Goal: Task Accomplishment & Management: Manage account settings

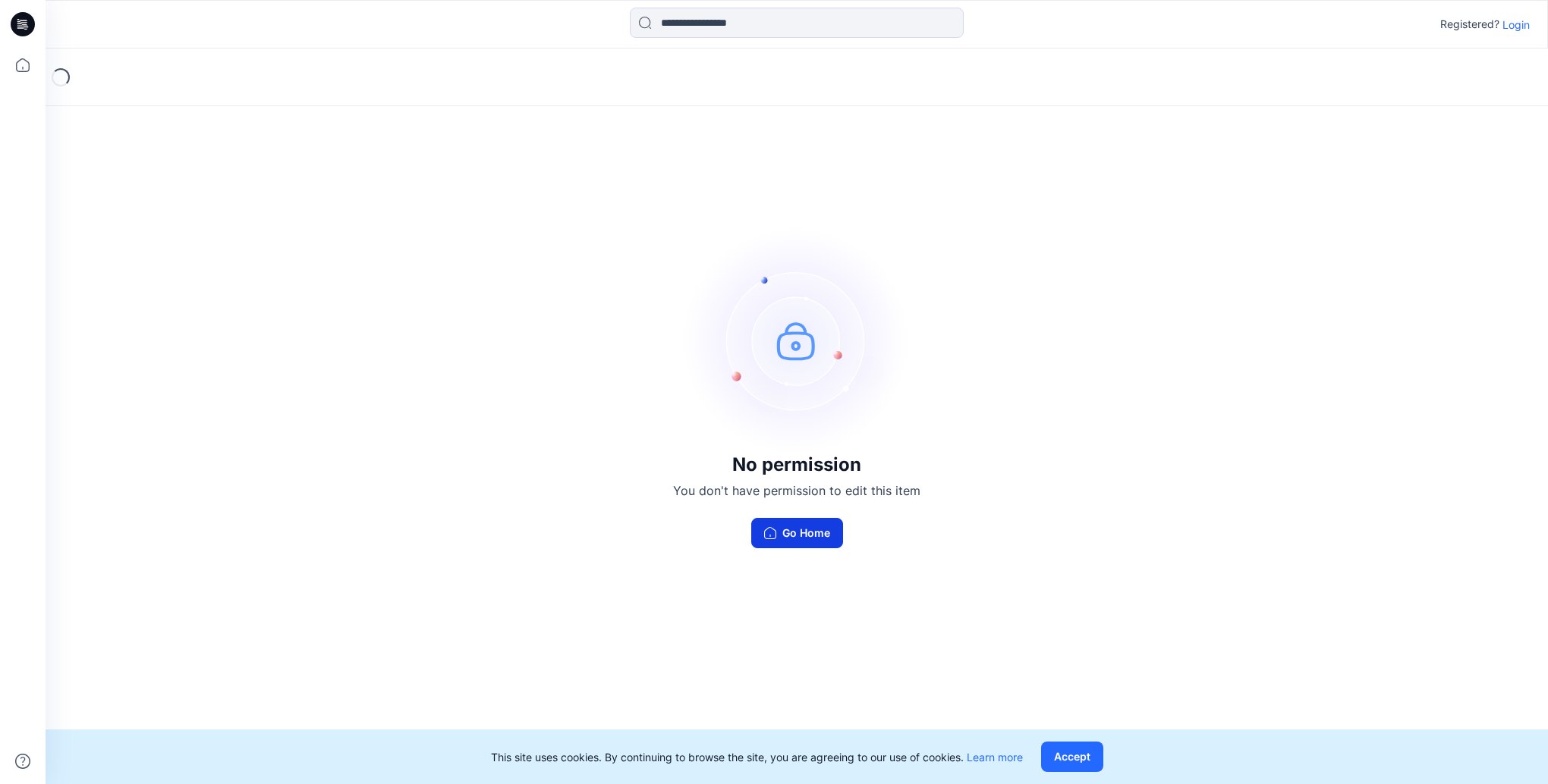
click at [807, 531] on button "Go Home" at bounding box center [797, 533] width 92 height 31
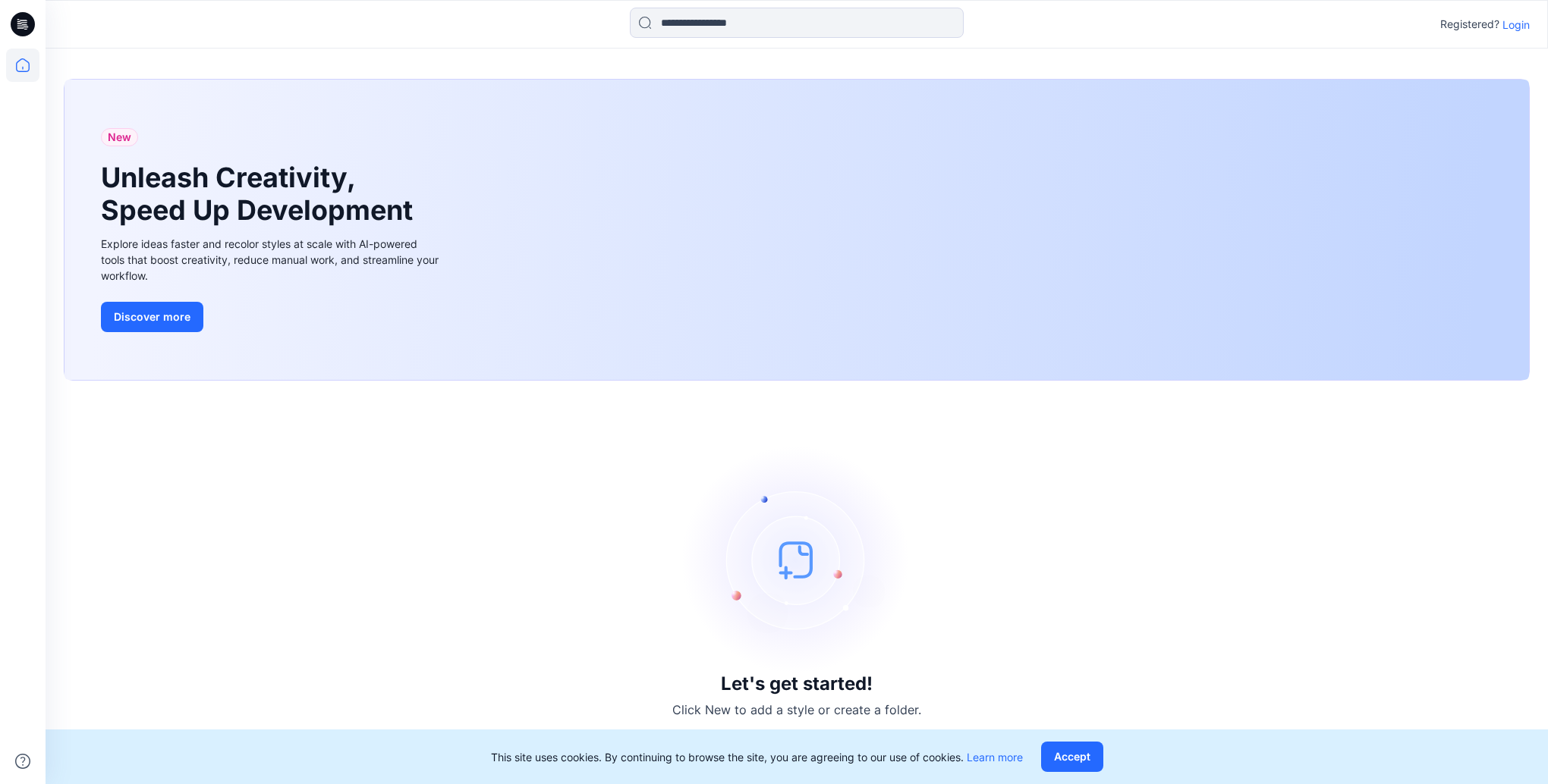
click at [1008, 569] on div "Let's get started! Click New to add a style or create a folder." at bounding box center [796, 582] width 1466 height 367
click at [1362, 630] on div "Let's get started! Click New to add a style or create a folder." at bounding box center [796, 582] width 1466 height 367
click at [23, 30] on icon at bounding box center [23, 24] width 25 height 25
click at [28, 22] on icon at bounding box center [24, 22] width 7 height 1
click at [1520, 28] on p "Login" at bounding box center [1516, 25] width 28 height 16
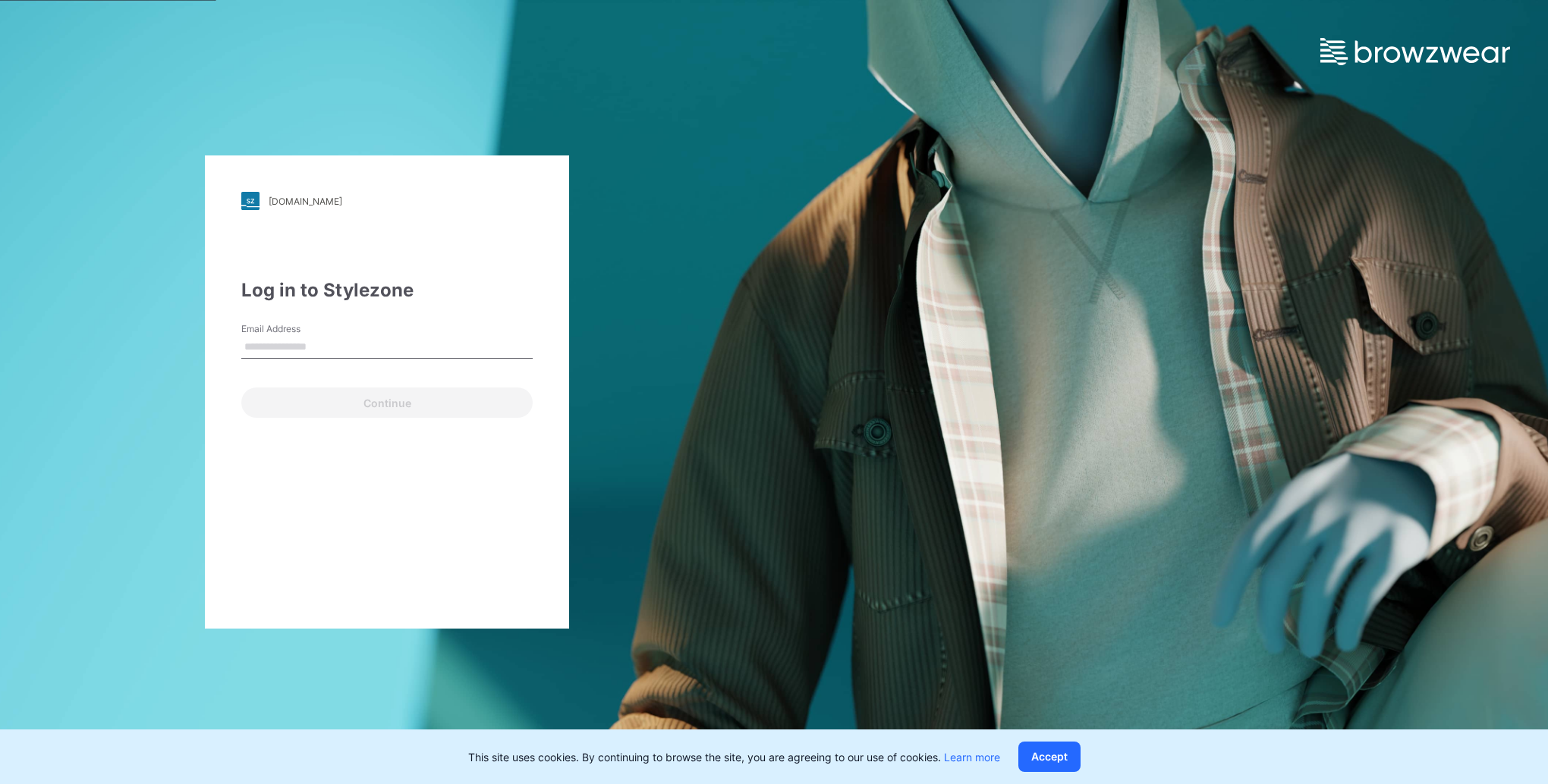
click at [318, 345] on input "Email Address" at bounding box center [387, 346] width 291 height 23
type input "**********"
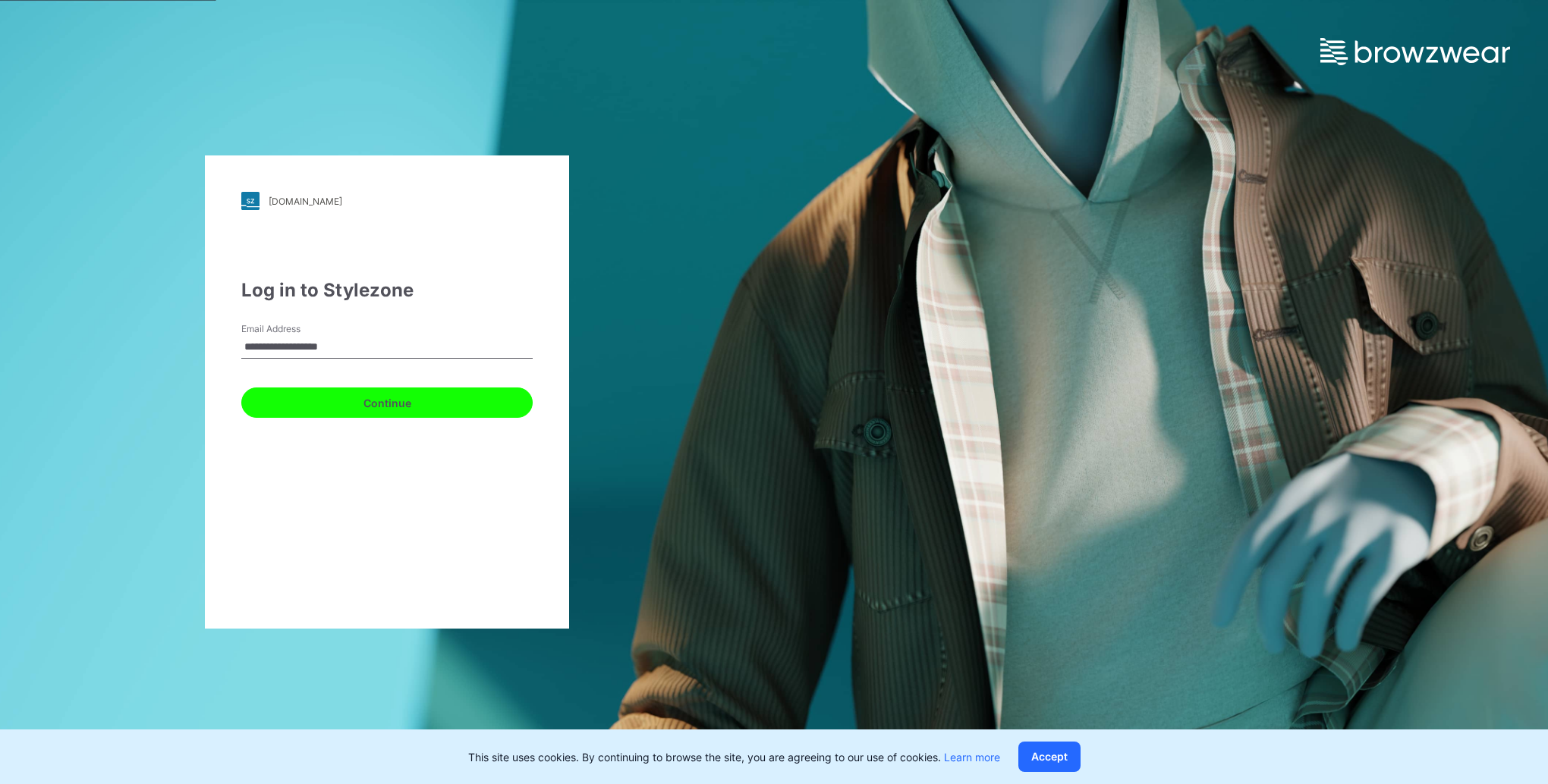
click at [373, 408] on button "Continue" at bounding box center [387, 403] width 291 height 31
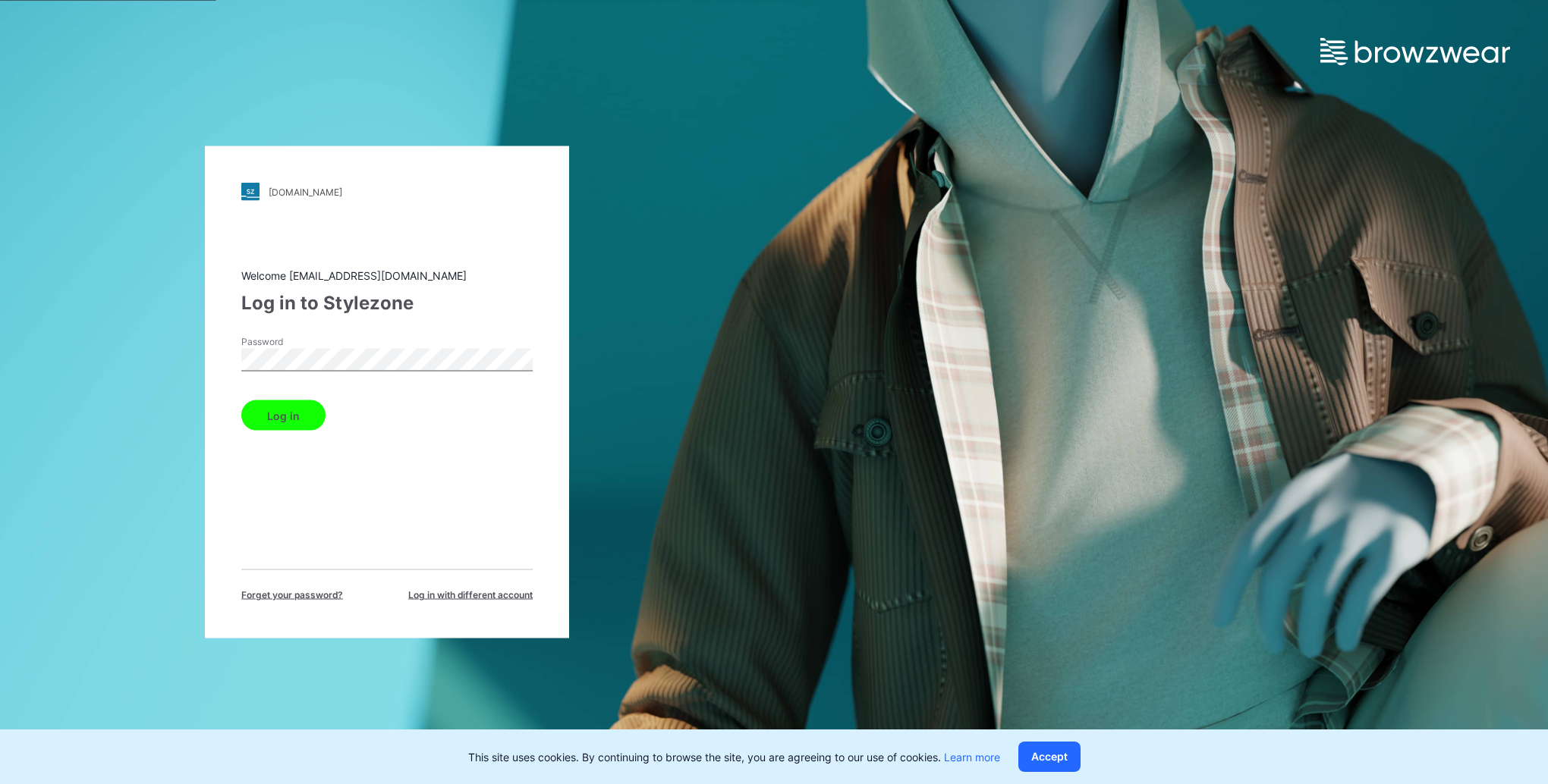
click at [303, 420] on button "Log in" at bounding box center [283, 416] width 84 height 31
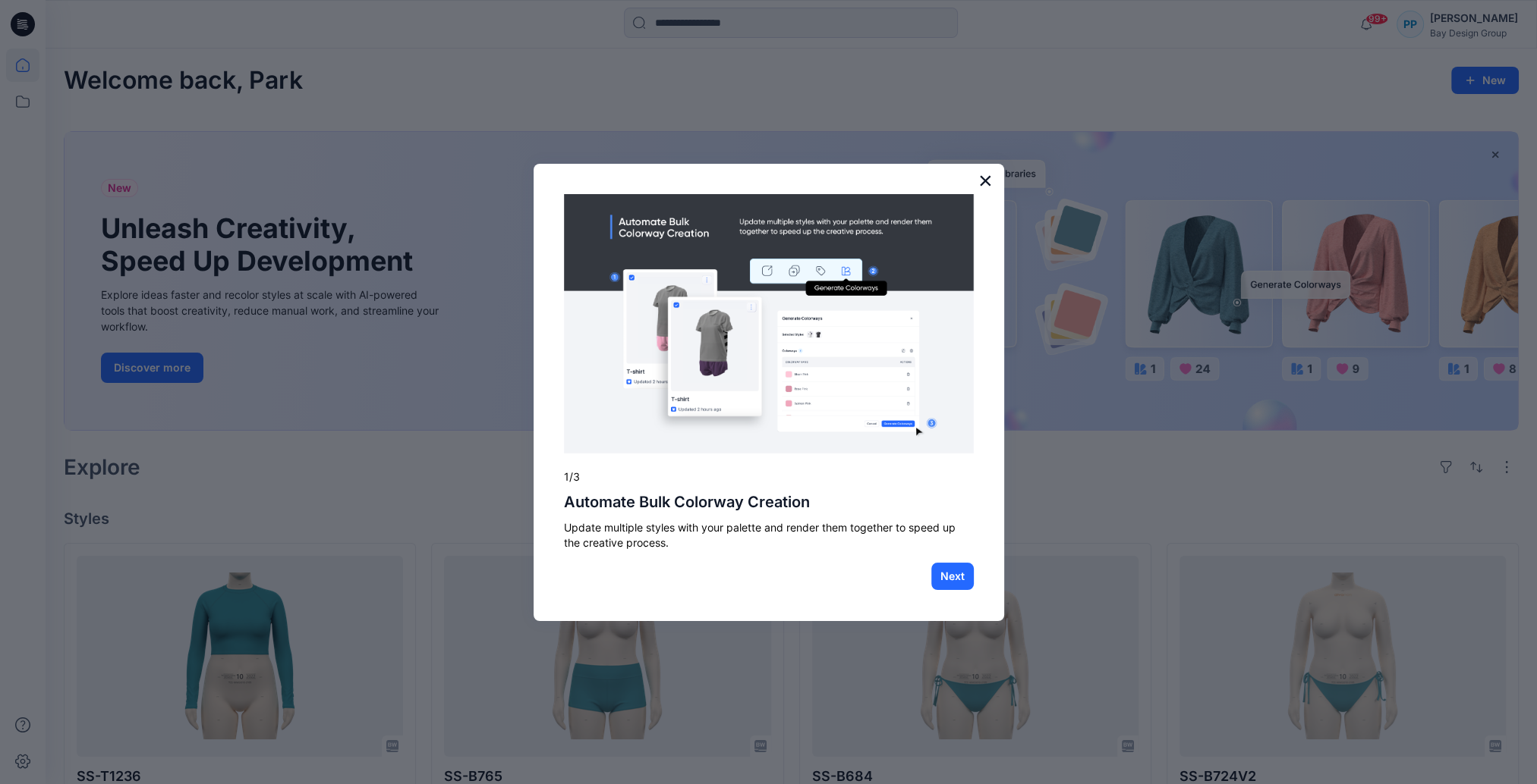
click at [983, 180] on button "×" at bounding box center [985, 180] width 15 height 25
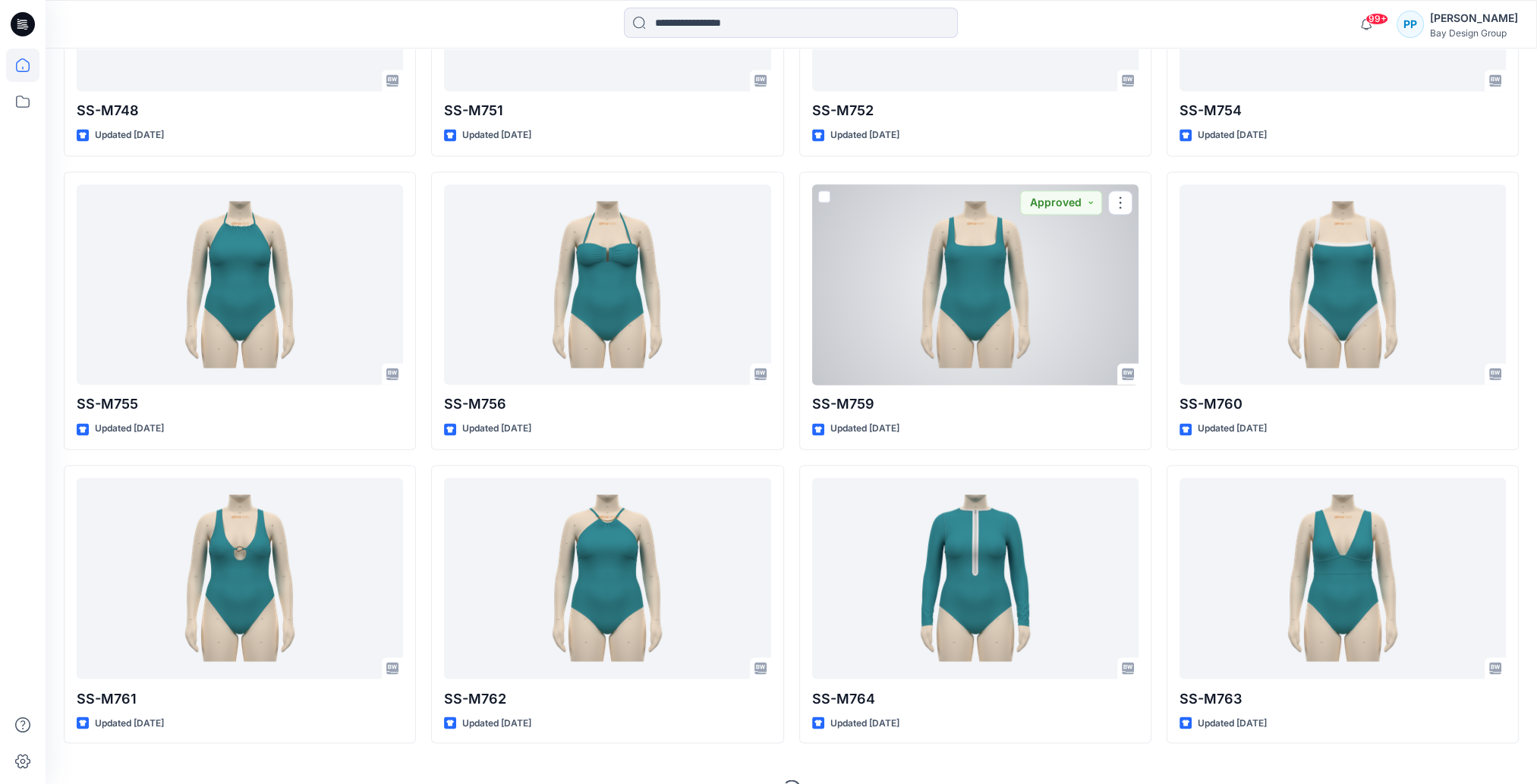
scroll to position [3337, 0]
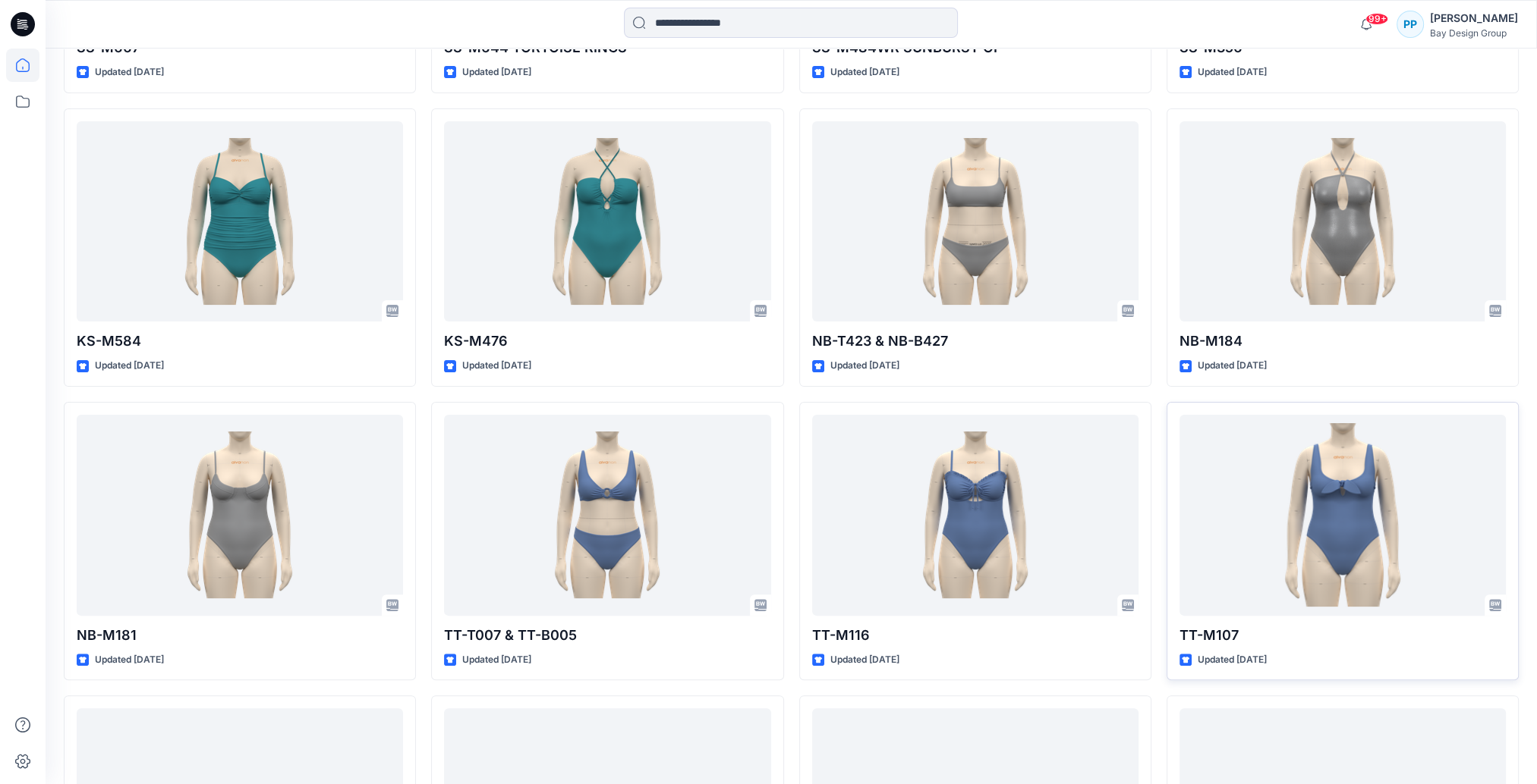
scroll to position [8045, 0]
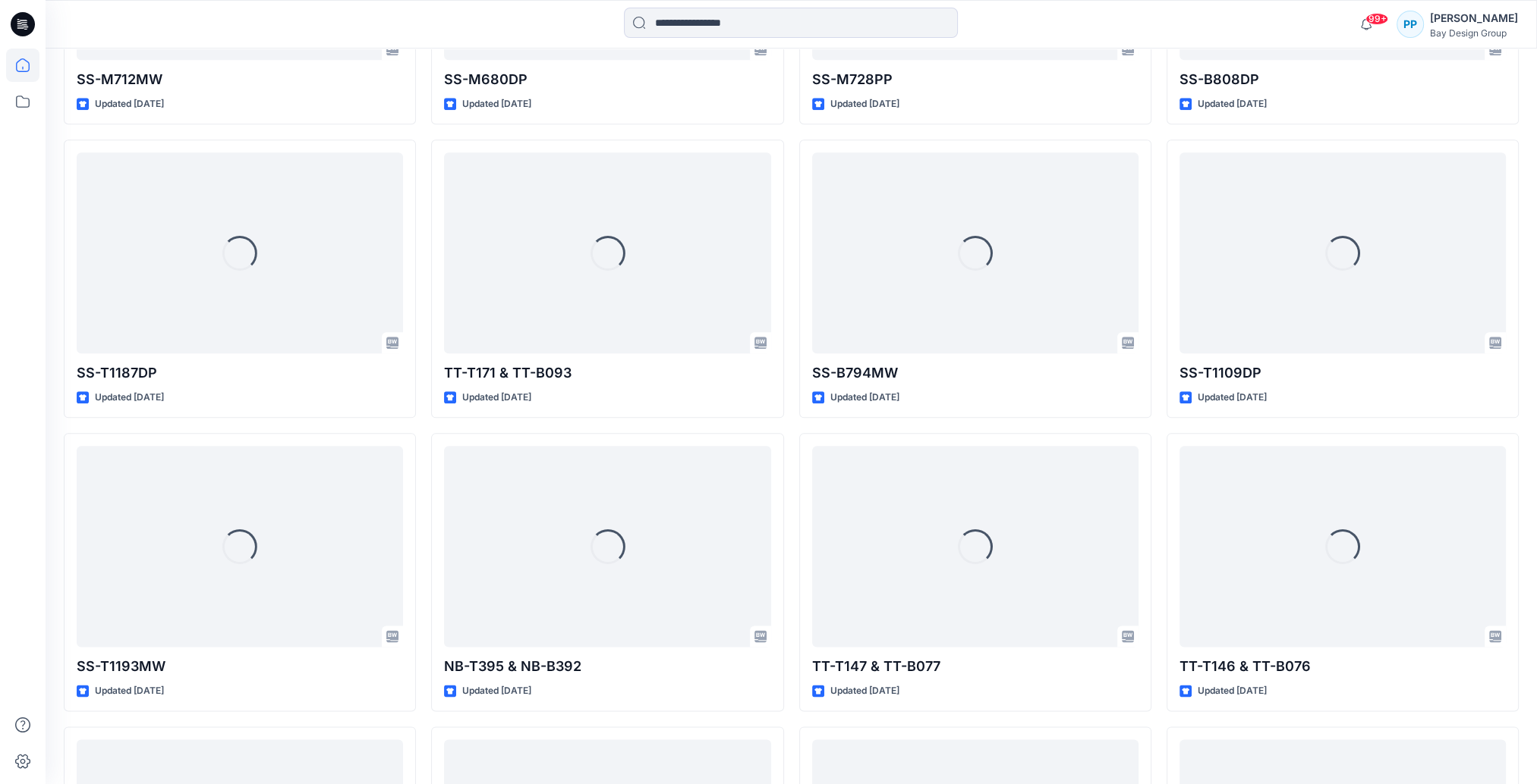
scroll to position [10261, 0]
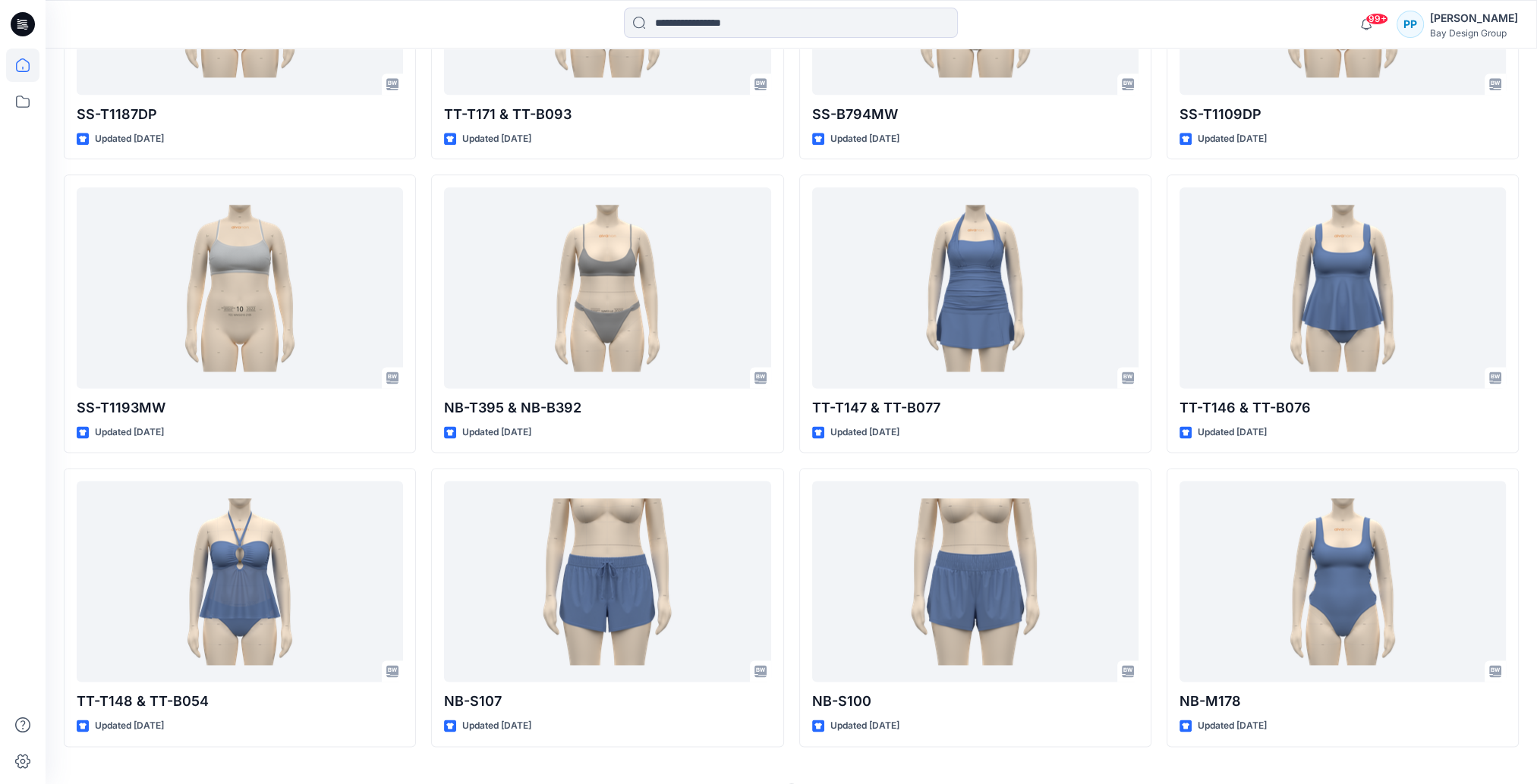
scroll to position [10382, 0]
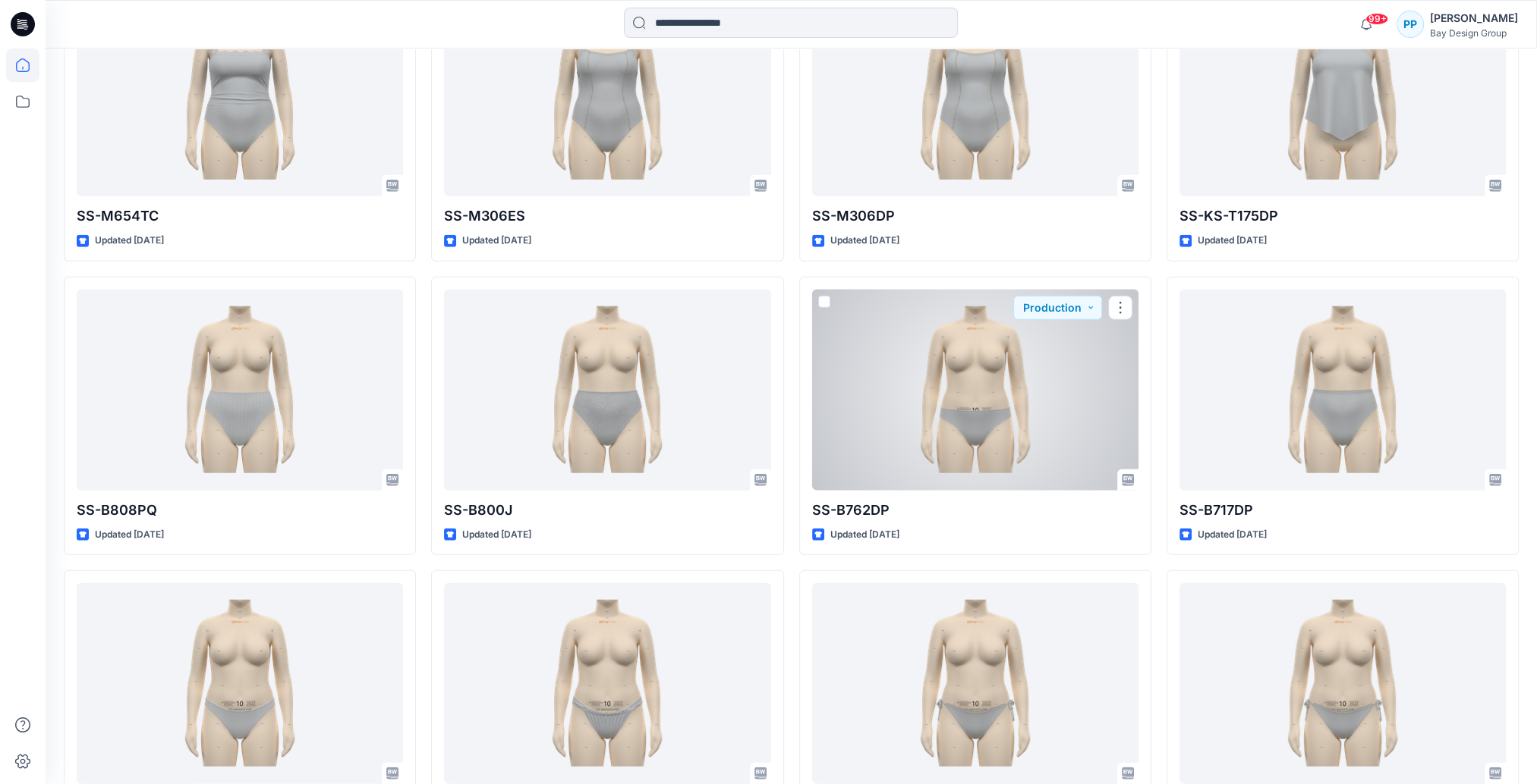
scroll to position [13025, 0]
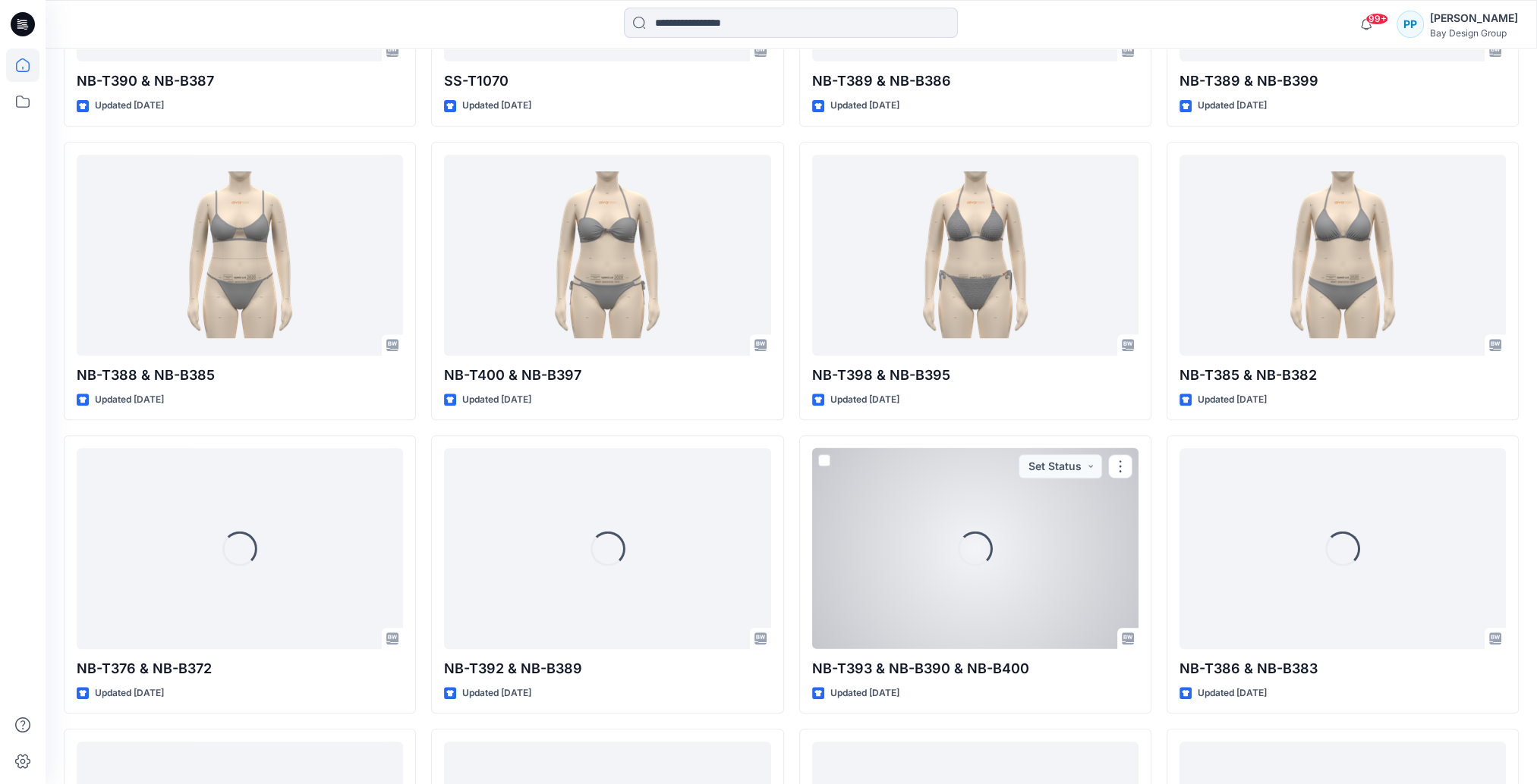
scroll to position [24199, 0]
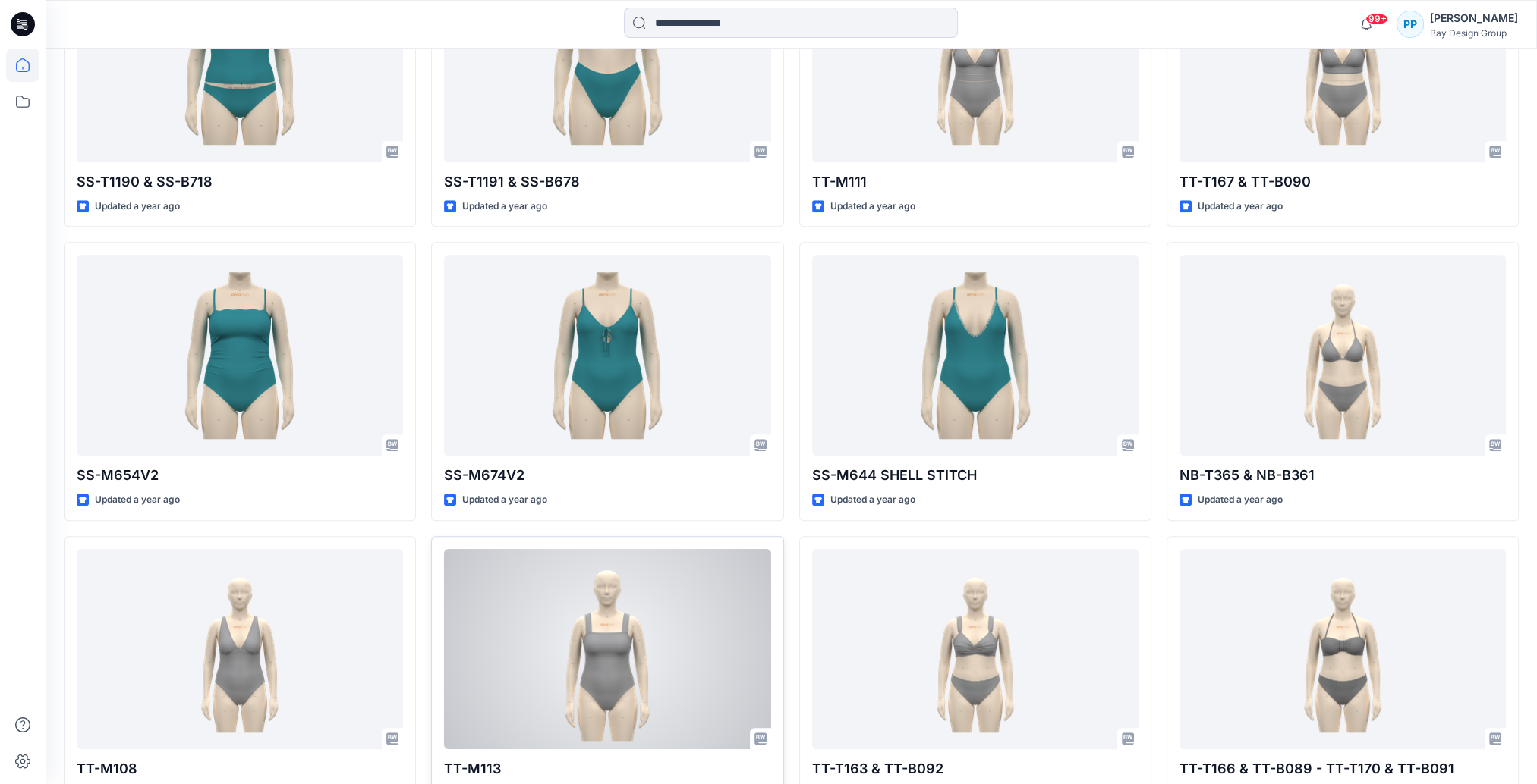
scroll to position [32398, 0]
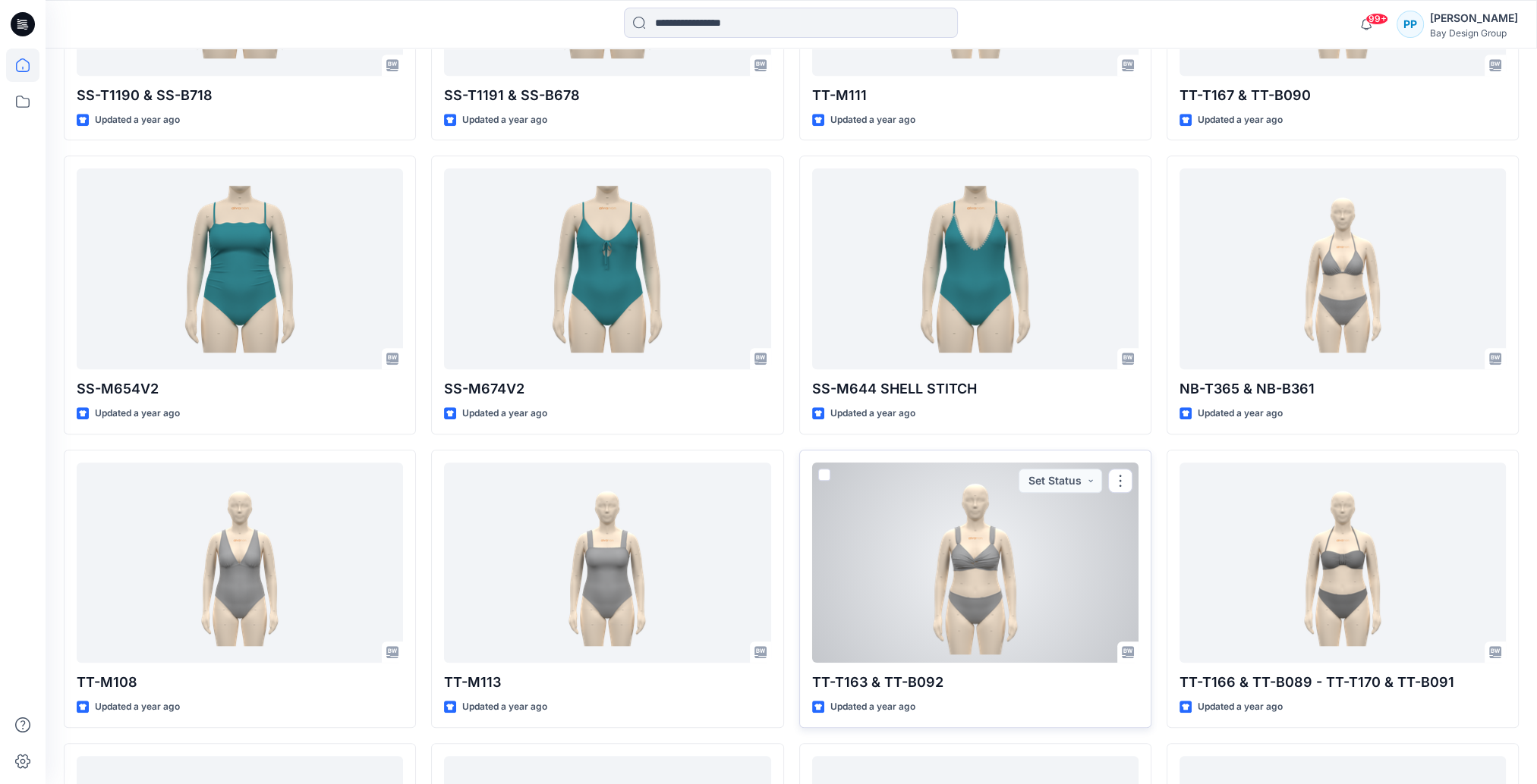
click at [952, 580] on div at bounding box center [974, 562] width 326 height 201
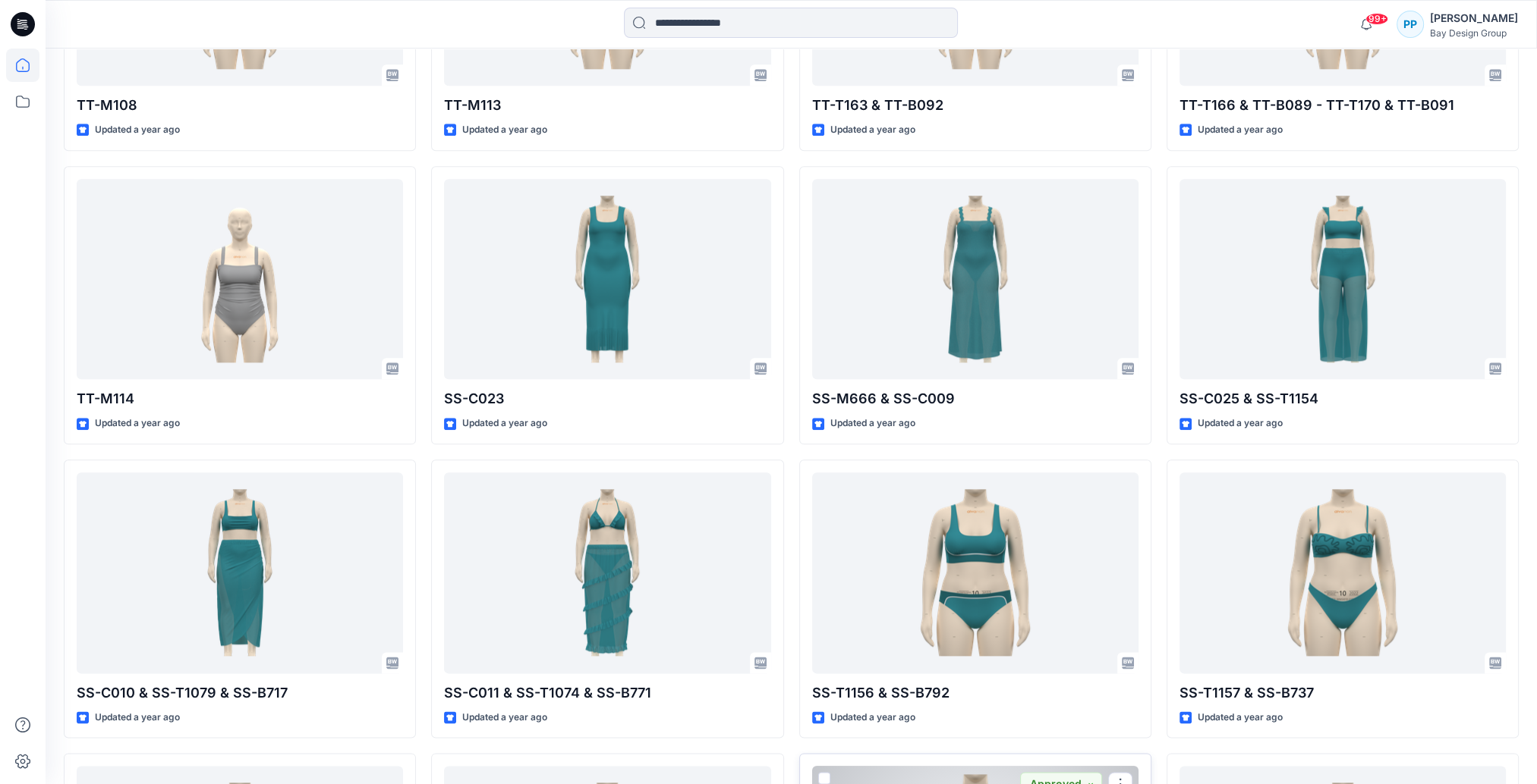
scroll to position [33279, 0]
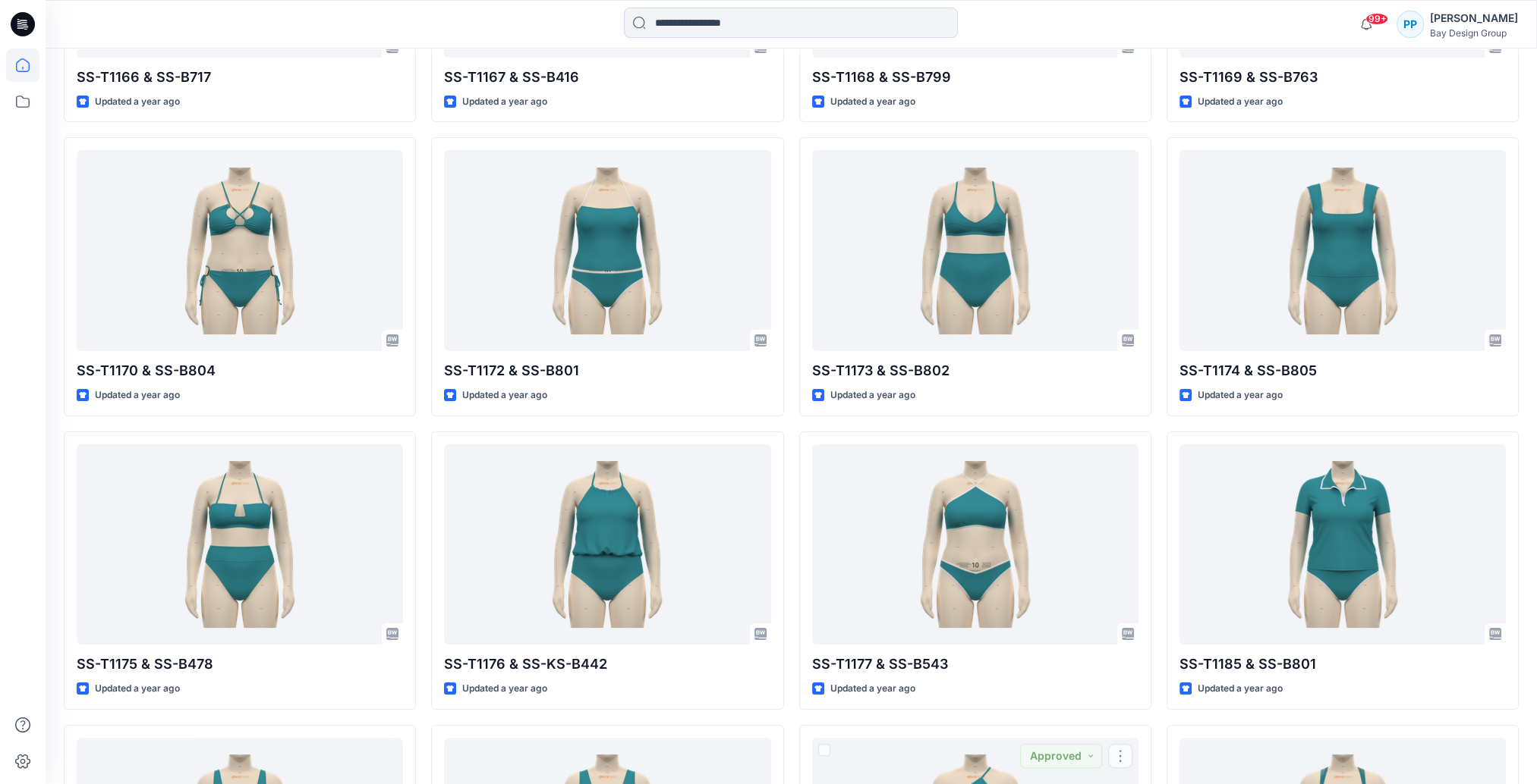
scroll to position [30700, 0]
